Goal: Information Seeking & Learning: Learn about a topic

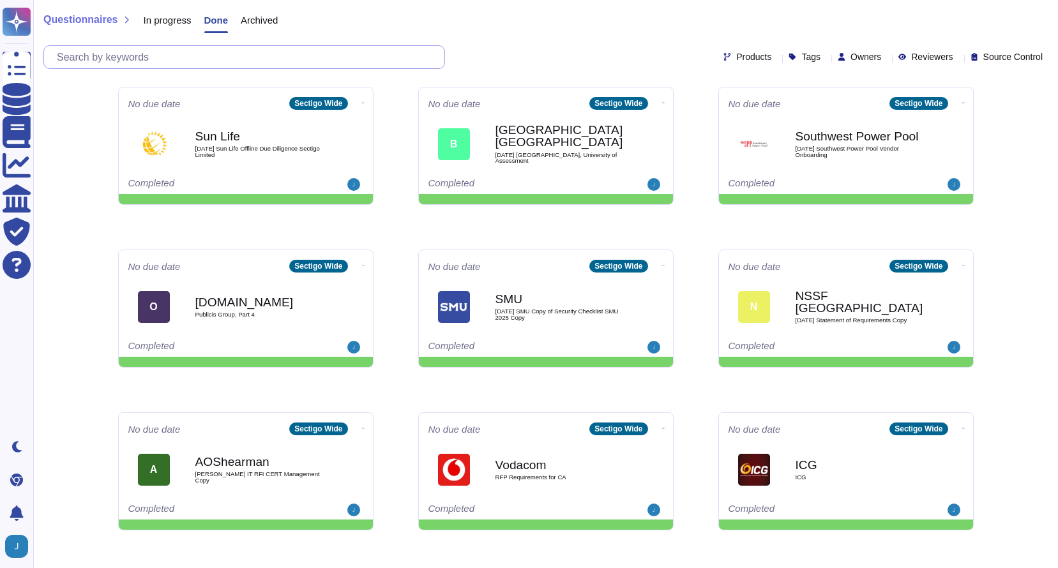
click at [221, 61] on input "text" at bounding box center [247, 57] width 394 height 22
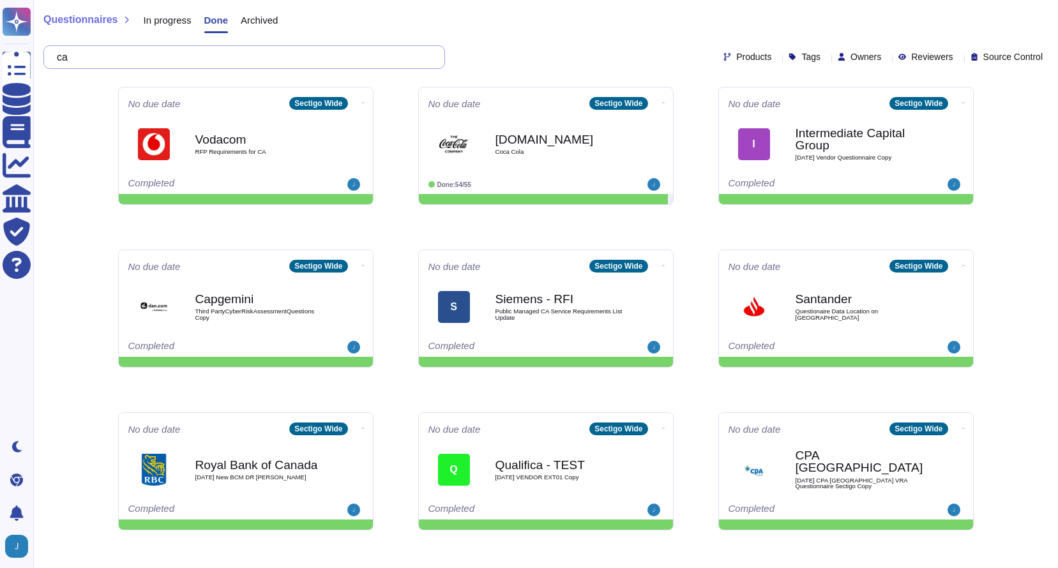
type input "ca"
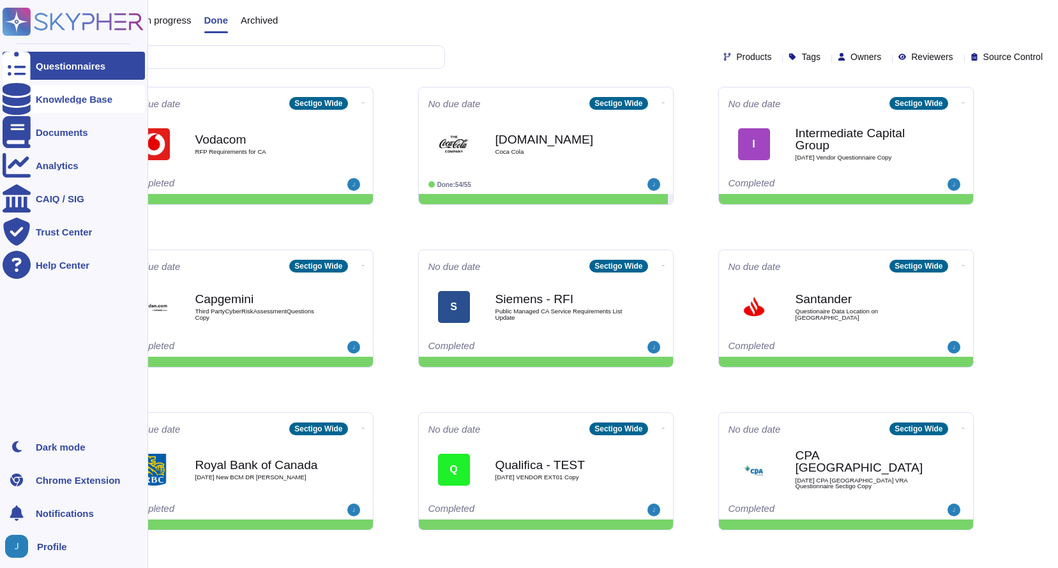
click at [18, 98] on icon at bounding box center [17, 99] width 28 height 32
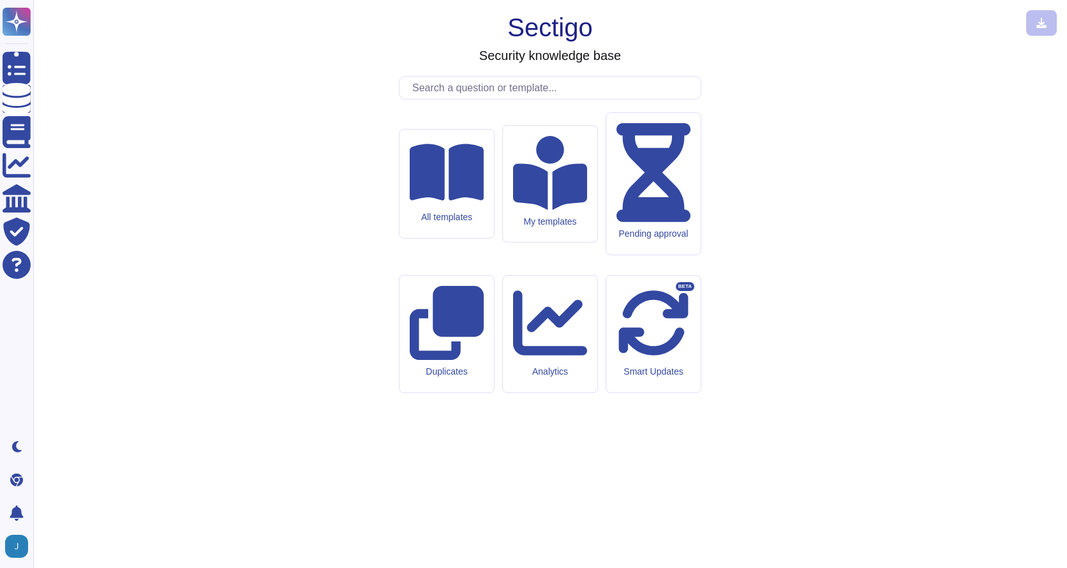
click at [485, 99] on input "text" at bounding box center [553, 88] width 295 height 22
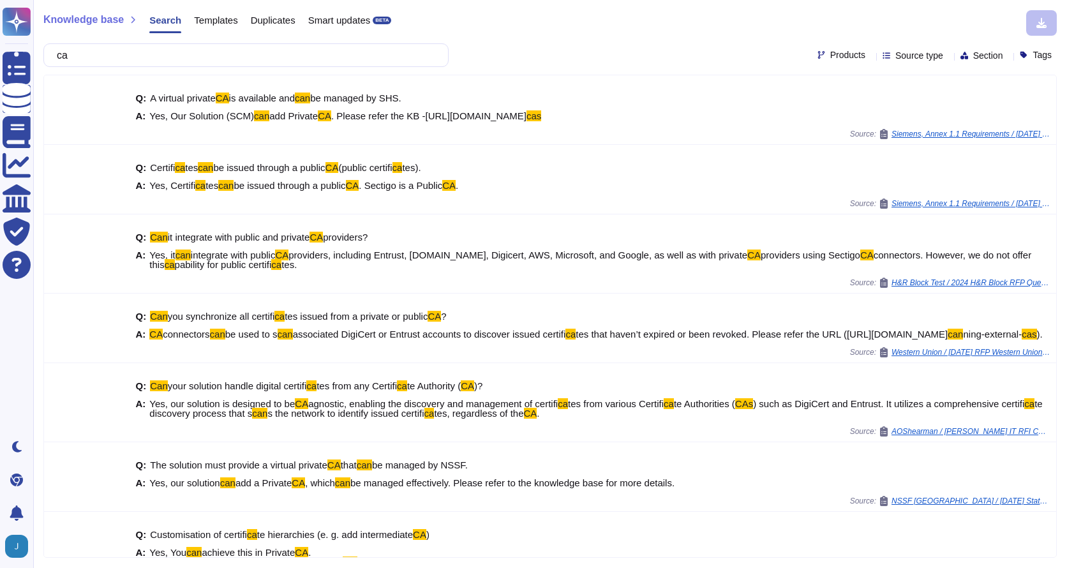
drag, startPoint x: 112, startPoint y: 59, endPoint x: 64, endPoint y: 59, distance: 48.5
click at [64, 59] on input "ca" at bounding box center [242, 55] width 385 height 22
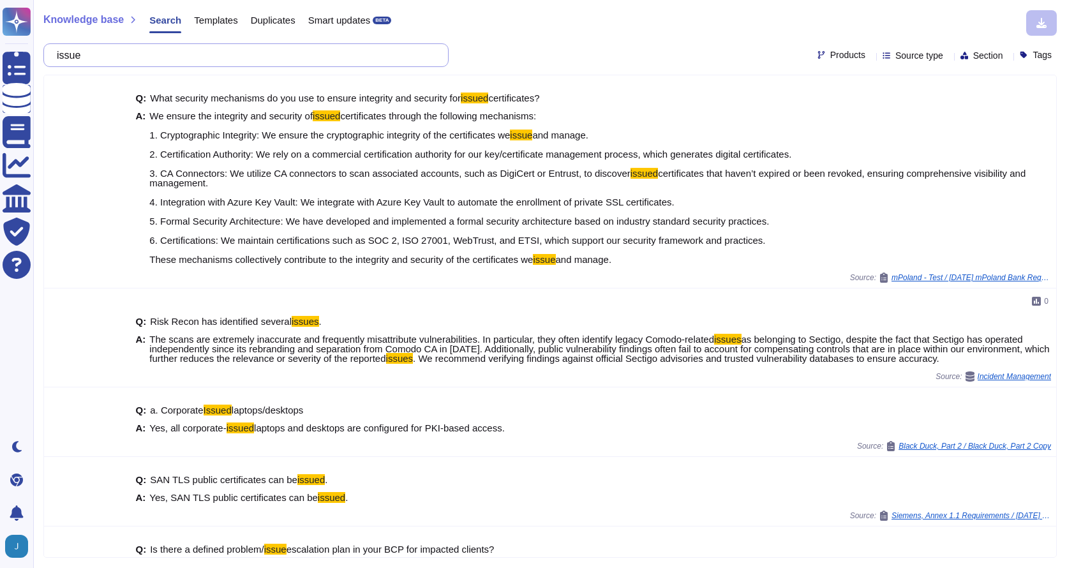
drag, startPoint x: 165, startPoint y: 56, endPoint x: 60, endPoint y: 51, distance: 104.8
click at [60, 51] on input "issue" at bounding box center [242, 55] width 385 height 22
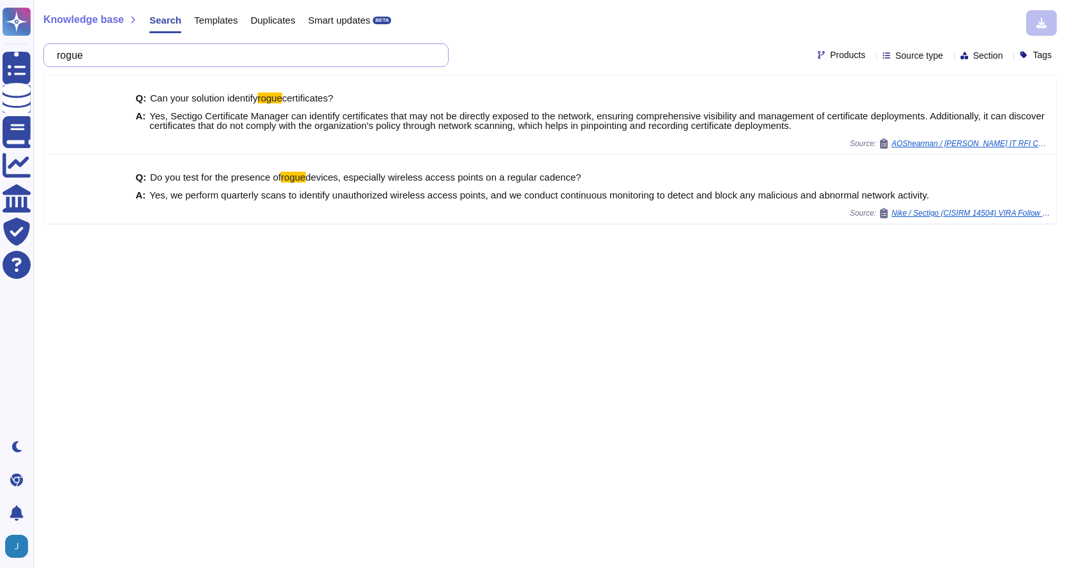
drag, startPoint x: 142, startPoint y: 55, endPoint x: 63, endPoint y: 54, distance: 78.5
click at [63, 54] on input "rogue" at bounding box center [242, 55] width 385 height 22
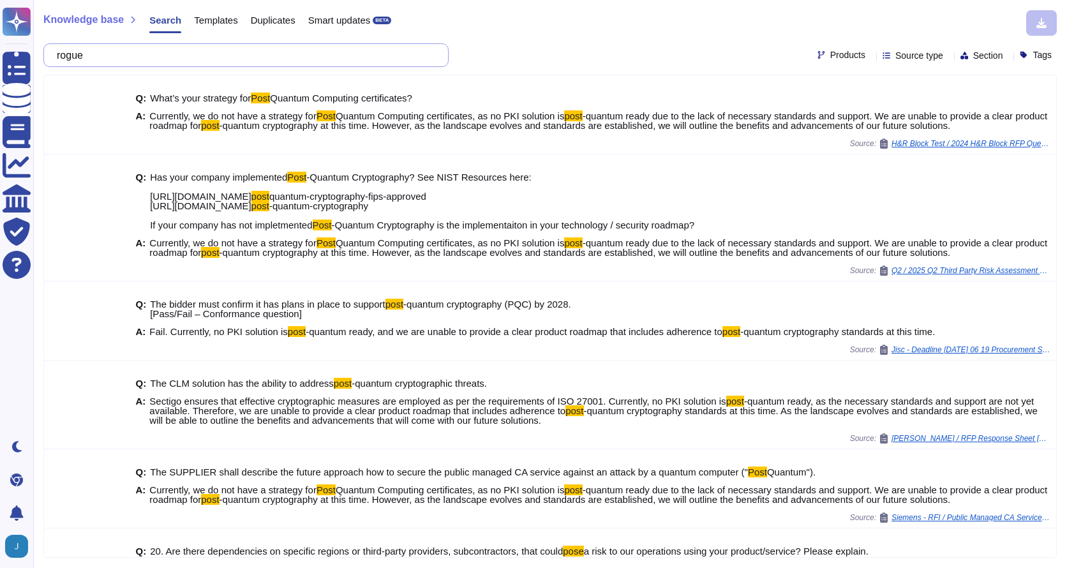
type input "pose"
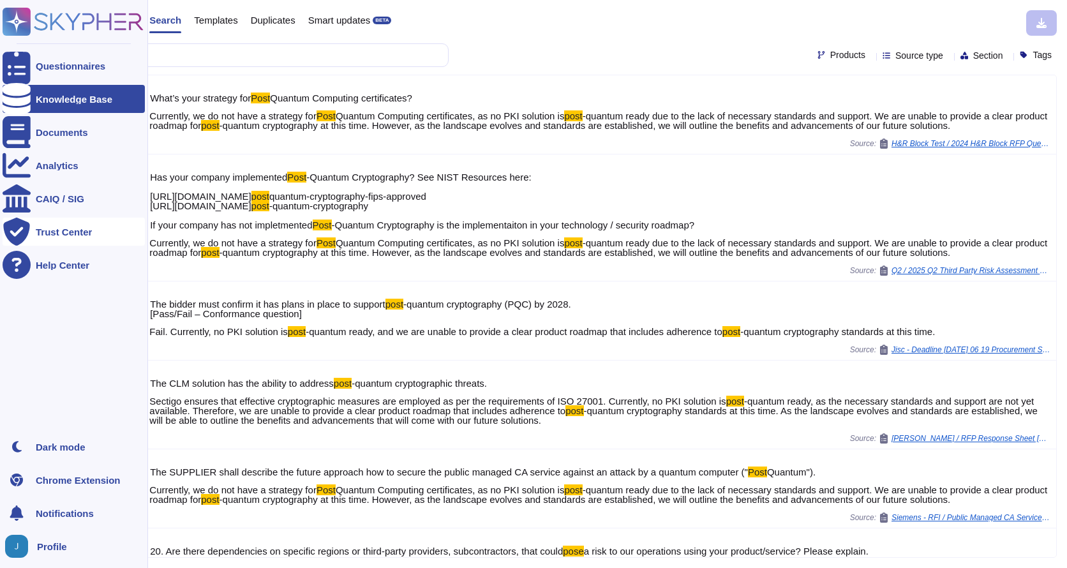
click at [58, 230] on div "Trust Center" at bounding box center [64, 232] width 56 height 10
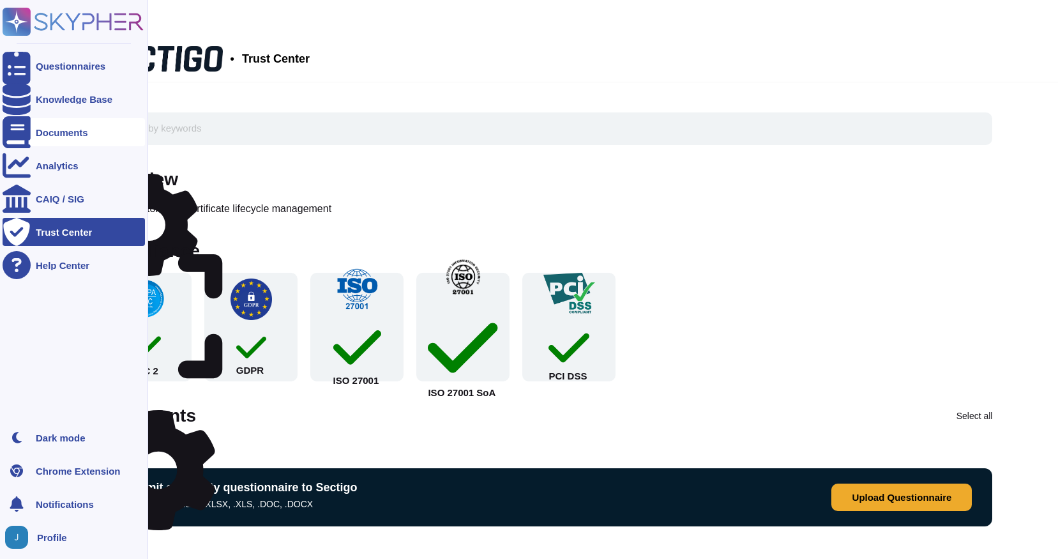
click at [61, 131] on div "Documents" at bounding box center [62, 133] width 52 height 10
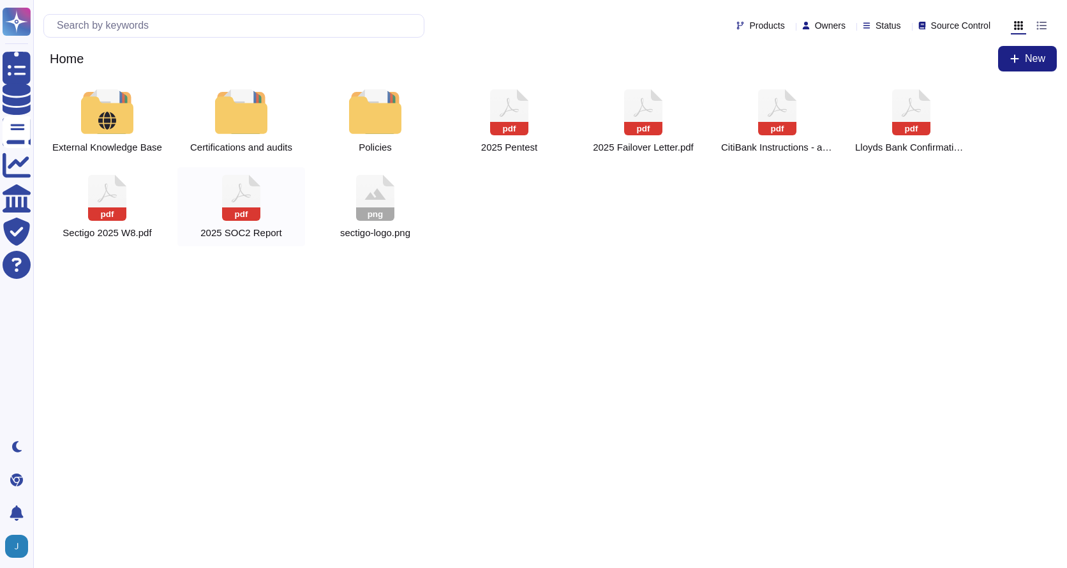
click at [229, 218] on rect at bounding box center [241, 213] width 38 height 13
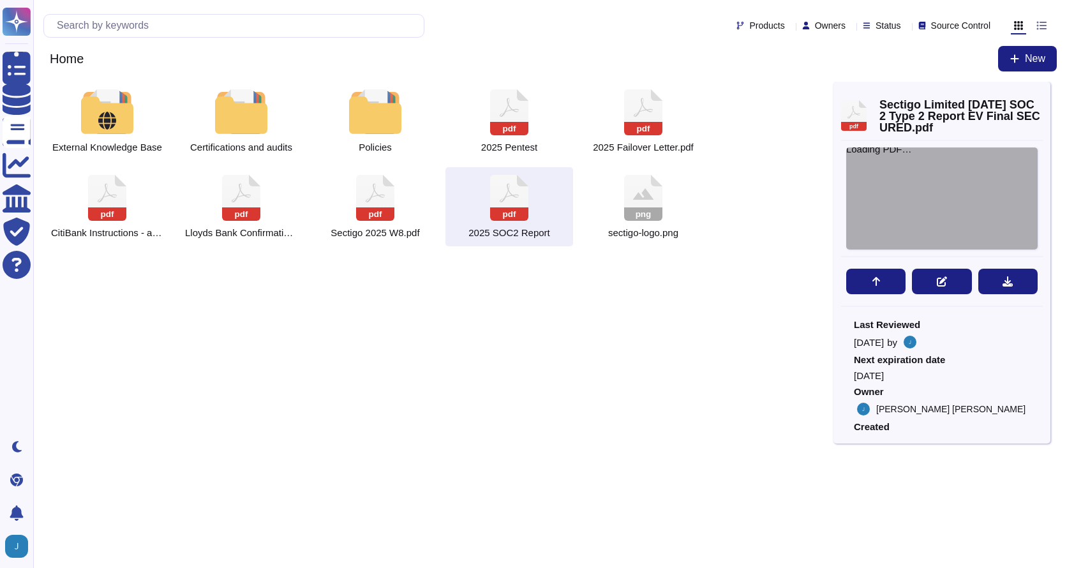
click at [943, 206] on div "Loading PDF…" at bounding box center [942, 198] width 192 height 102
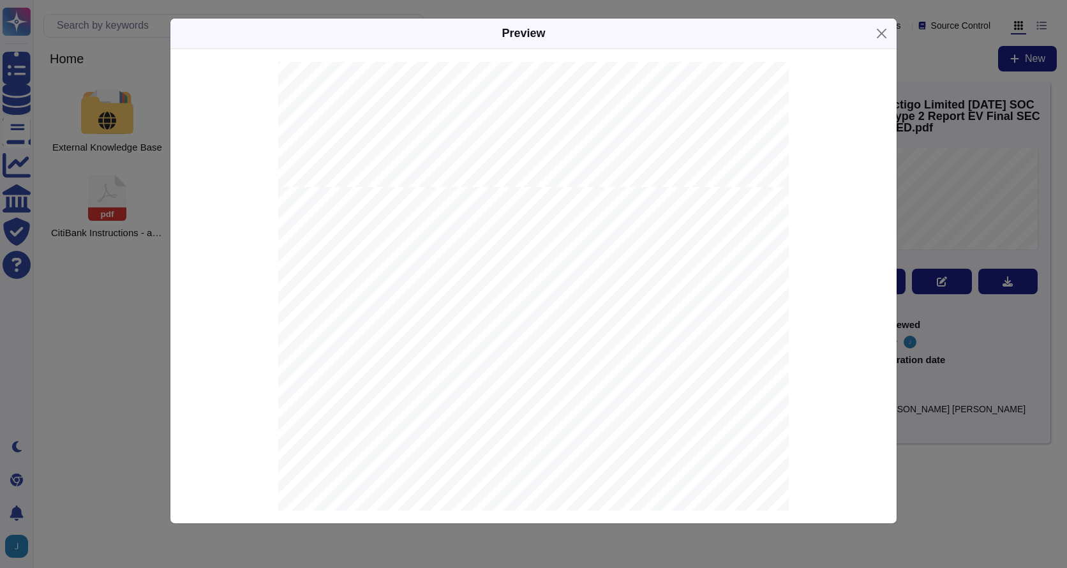
scroll to position [638, 0]
click at [724, 216] on link at bounding box center [533, 222] width 394 height 15
click at [886, 36] on button "Close" at bounding box center [882, 34] width 20 height 20
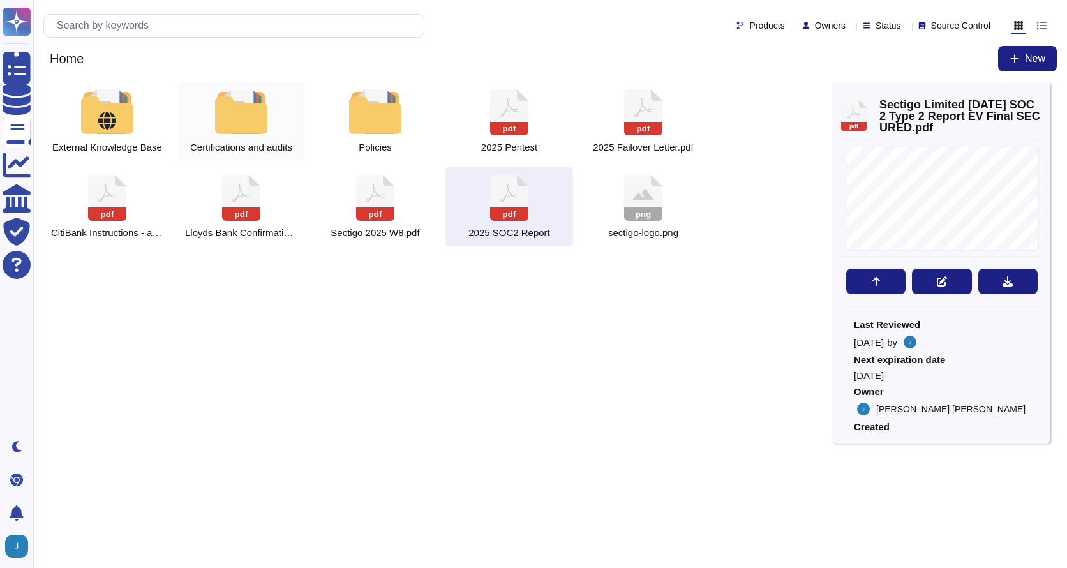
click at [245, 132] on div at bounding box center [241, 111] width 56 height 45
